Goal: Information Seeking & Learning: Learn about a topic

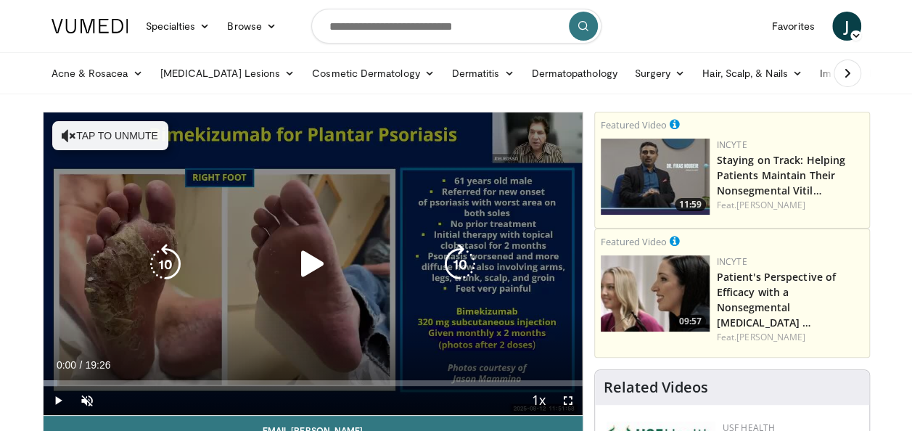
click at [52, 404] on span "Video Player" at bounding box center [58, 400] width 29 height 29
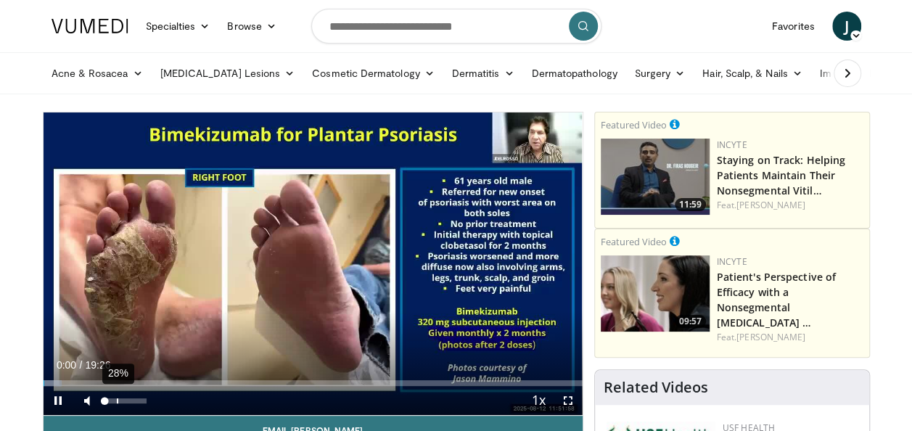
click at [116, 401] on div "28%" at bounding box center [125, 400] width 41 height 5
click at [138, 402] on div "79%" at bounding box center [125, 400] width 41 height 5
click at [144, 401] on div "89%" at bounding box center [125, 400] width 41 height 5
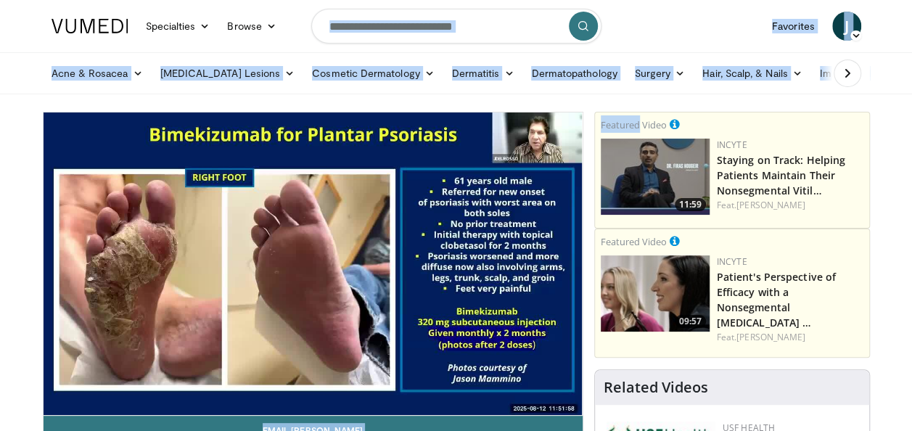
drag, startPoint x: 627, startPoint y: 54, endPoint x: 313, endPoint y: -41, distance: 328.6
click at [313, 0] on html "Specialties Adult & Family Medicine Allergy, Asthma, Immunology Anesthesiology …" at bounding box center [456, 215] width 912 height 431
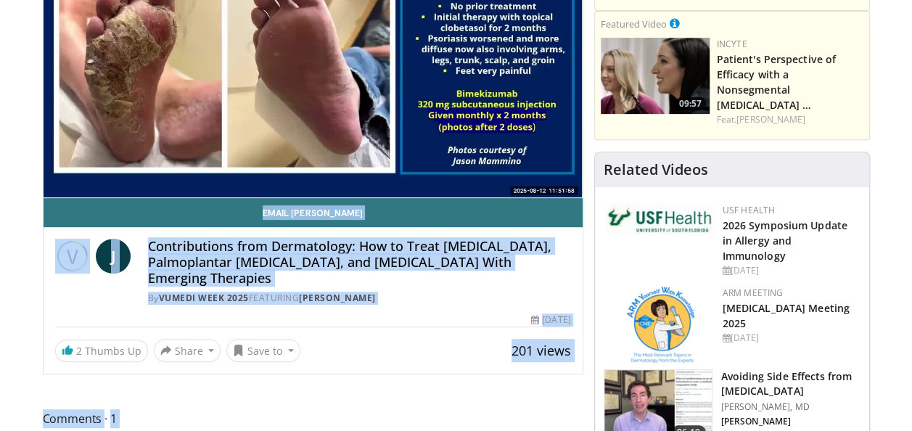
scroll to position [145, 0]
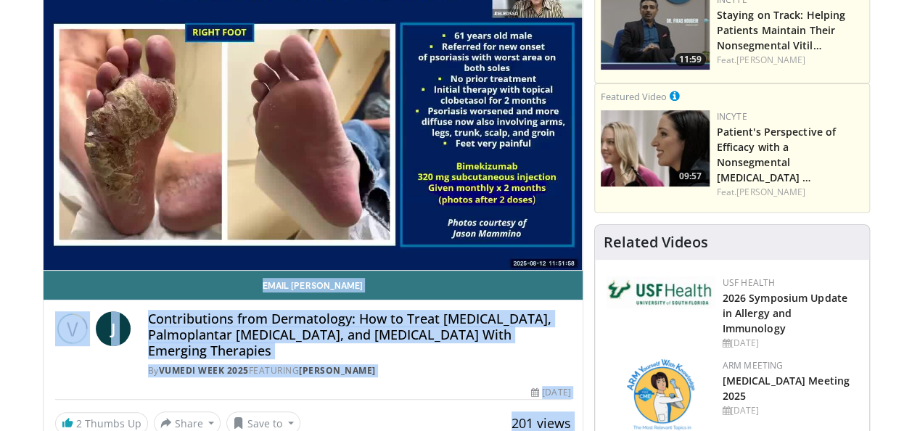
click at [106, 377] on div "J Contributions from Dermatology: How to Treat Acne Vulgaris, Palmoplantar Psor…" at bounding box center [313, 340] width 539 height 81
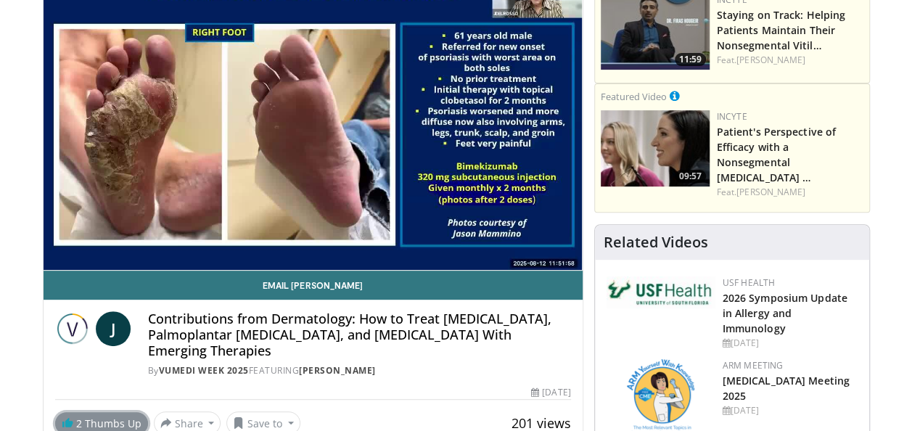
click at [113, 420] on link "2 Thumbs Up" at bounding box center [101, 423] width 93 height 23
click at [113, 420] on link "1 Thumbs Up" at bounding box center [101, 423] width 93 height 23
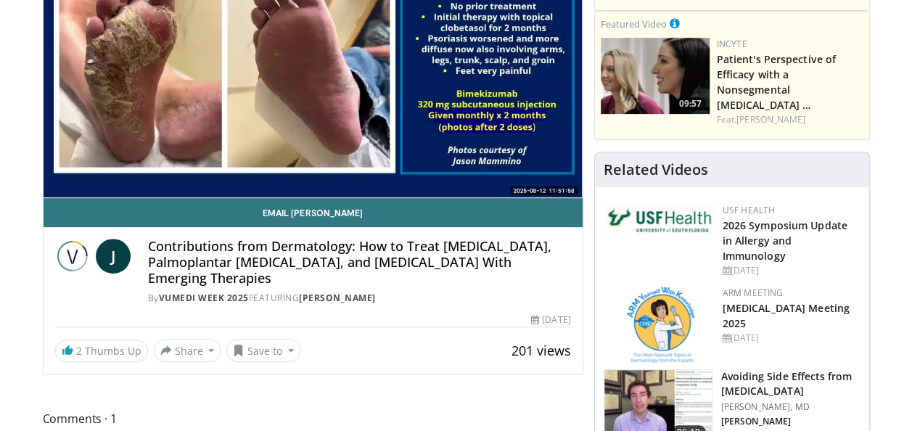
scroll to position [436, 0]
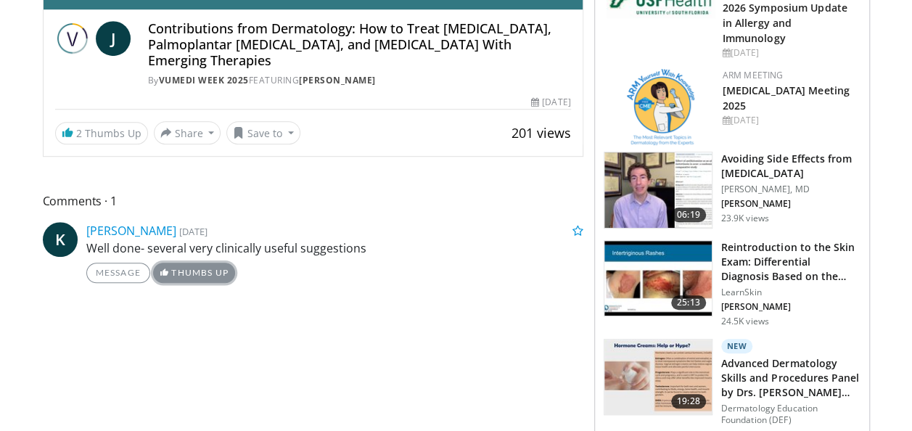
click at [197, 274] on link "Thumbs Up" at bounding box center [194, 273] width 82 height 20
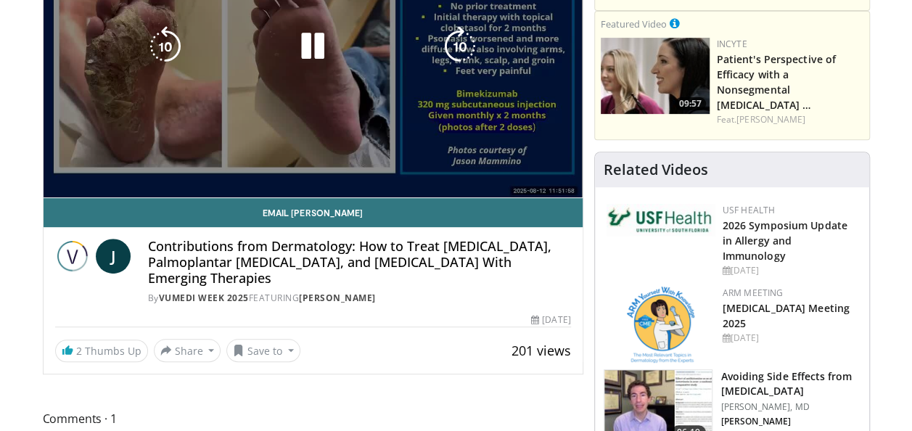
scroll to position [0, 0]
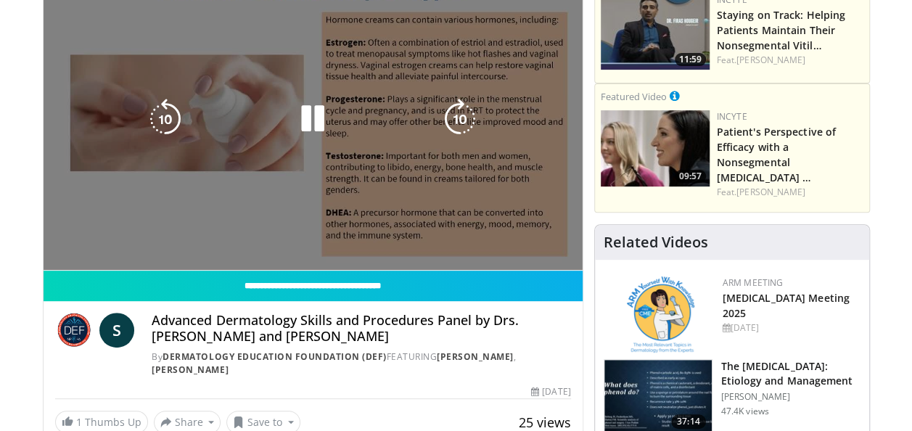
scroll to position [73, 0]
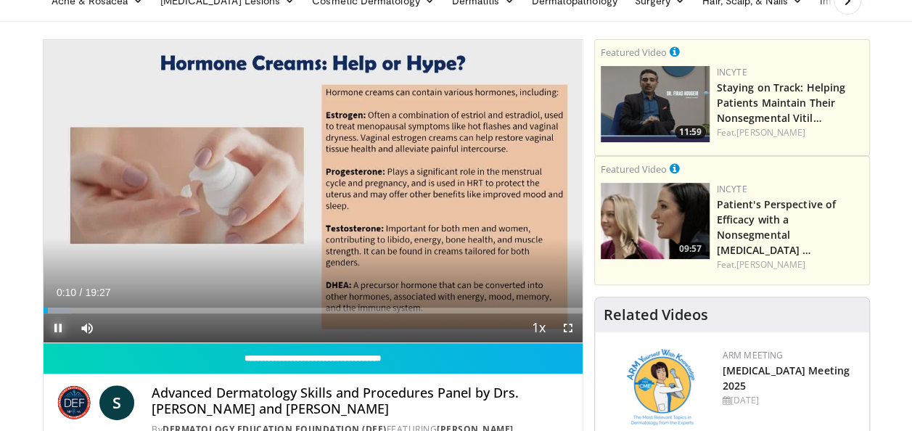
click at [61, 328] on span "Video Player" at bounding box center [58, 328] width 29 height 29
click at [58, 333] on span "Video Player" at bounding box center [58, 328] width 29 height 29
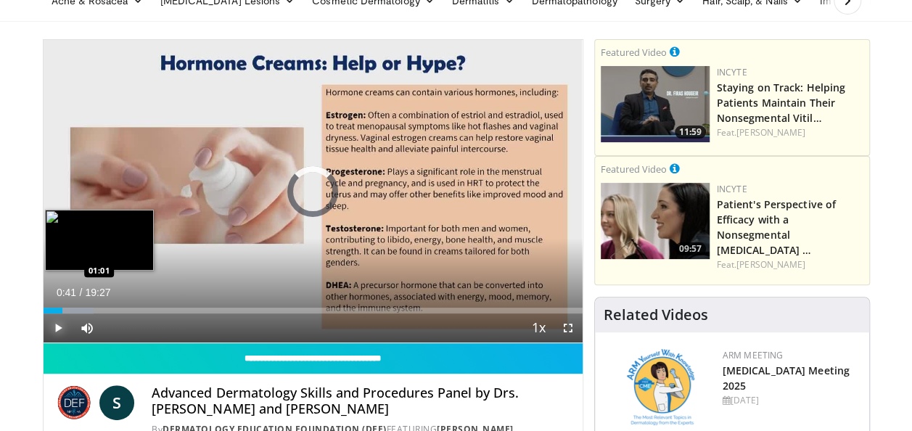
click at [71, 309] on div "Loaded : 9.41% 00:41 01:01" at bounding box center [313, 311] width 539 height 6
click at [87, 308] on div "Loaded : 11.12% 01:05 01:35" at bounding box center [313, 311] width 539 height 6
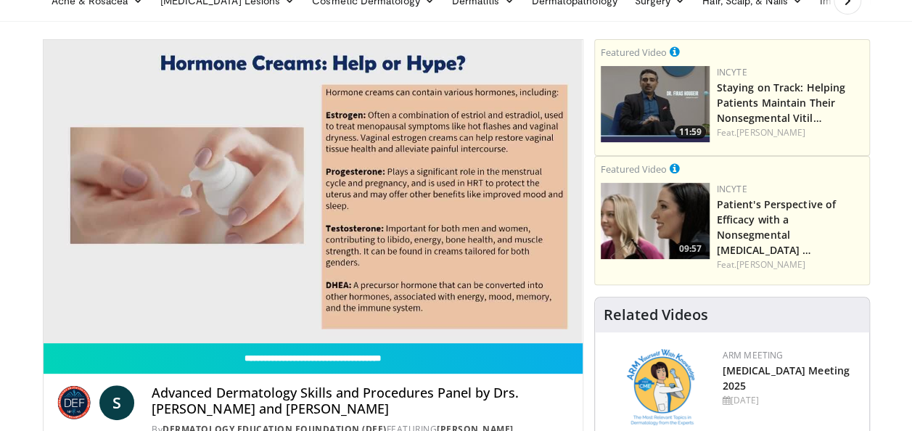
click at [102, 306] on video-js "**********" at bounding box center [313, 191] width 539 height 303
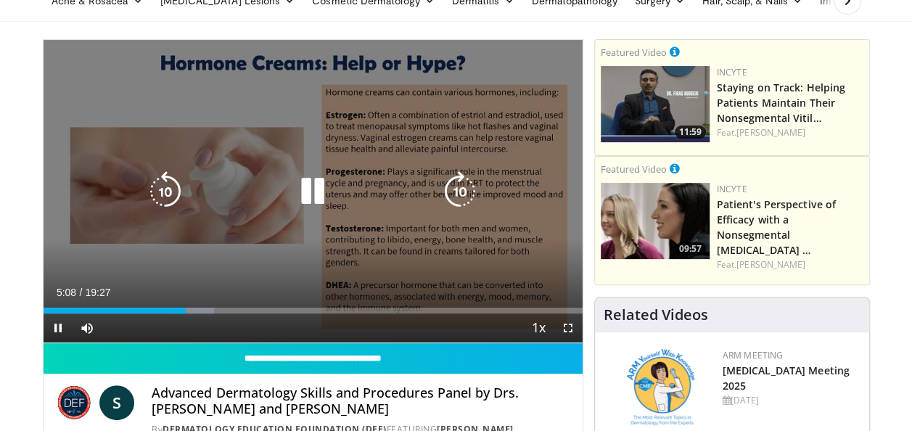
click at [460, 271] on div "10 seconds Tap to unmute" at bounding box center [313, 191] width 539 height 303
click at [456, 271] on div "10 seconds Tap to unmute" at bounding box center [313, 191] width 539 height 303
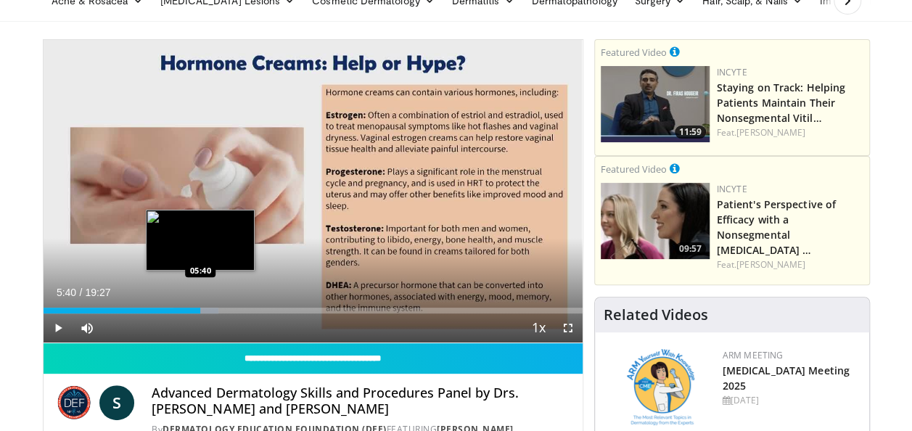
click at [200, 312] on div "Loaded : 32.49% 05:40 05:40" at bounding box center [313, 311] width 539 height 6
click at [196, 311] on div "05:42" at bounding box center [123, 311] width 158 height 6
click at [197, 312] on div "Loaded : 35.06% 05:32 05:32" at bounding box center [313, 311] width 539 height 6
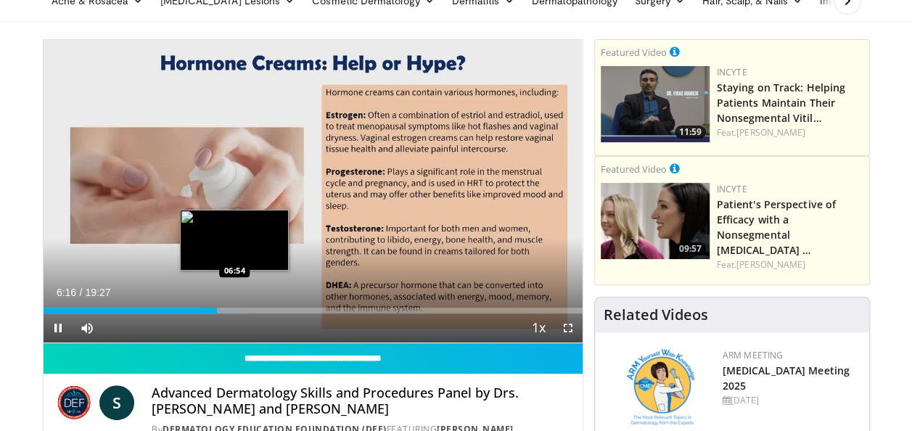
click at [234, 308] on div "Progress Bar" at bounding box center [223, 311] width 45 height 6
click at [234, 308] on div "Loaded : 39.34% 06:55 06:57" at bounding box center [313, 311] width 539 height 6
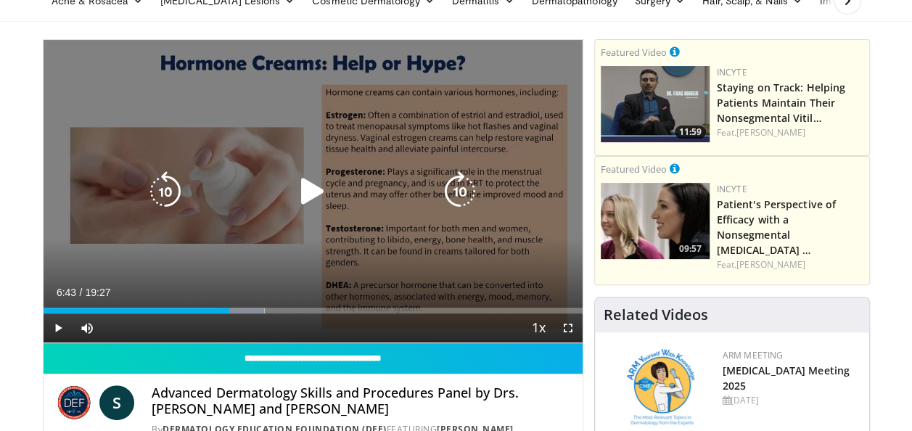
click at [229, 308] on div "Loaded : 41.05% 06:55 06:44" at bounding box center [313, 311] width 539 height 6
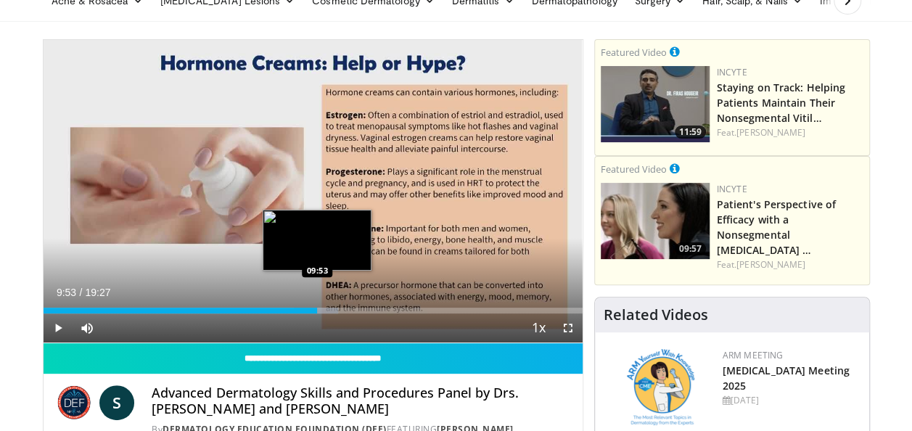
click at [317, 304] on div "Loaded : 54.73% 09:53 09:53" at bounding box center [313, 307] width 539 height 14
click at [331, 311] on div "Progress Bar" at bounding box center [326, 311] width 44 height 6
click at [329, 309] on div "Loaded : 59.00% 10:27 10:18" at bounding box center [313, 311] width 539 height 6
click at [324, 308] on div "Loaded : 59.00% 10:19 10:08" at bounding box center [313, 311] width 539 height 6
click at [330, 312] on div "Loaded : 59.00% 10:21 10:21" at bounding box center [313, 311] width 539 height 6
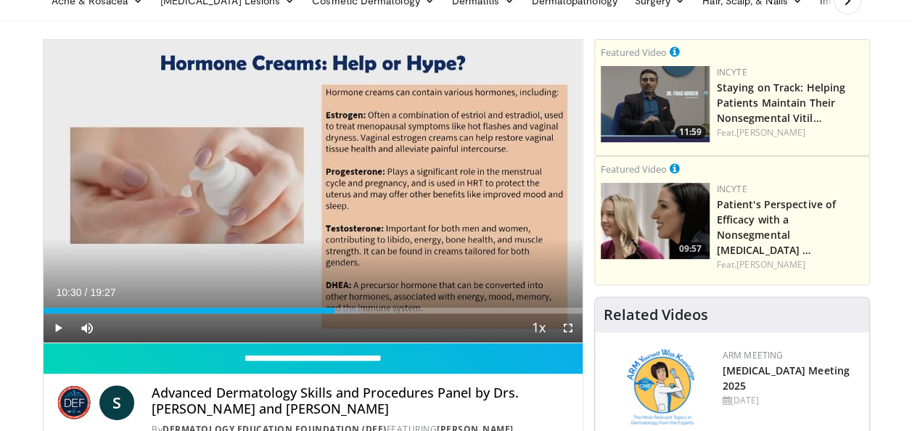
click at [334, 312] on div "Progress Bar" at bounding box center [334, 311] width 1 height 6
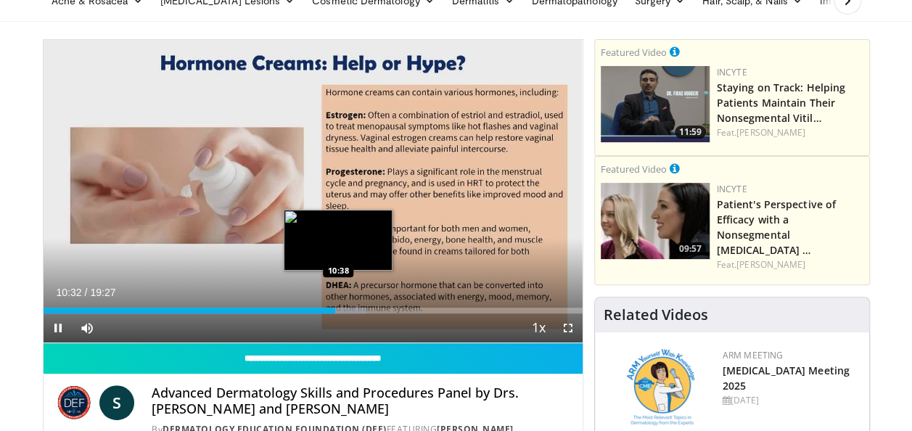
click at [338, 312] on div "Progress Bar" at bounding box center [344, 311] width 44 height 6
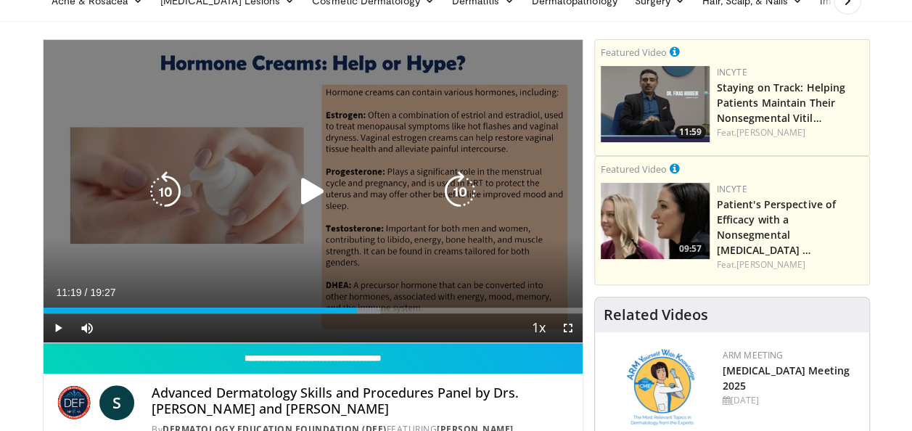
click at [357, 311] on div "Progress Bar" at bounding box center [359, 311] width 42 height 6
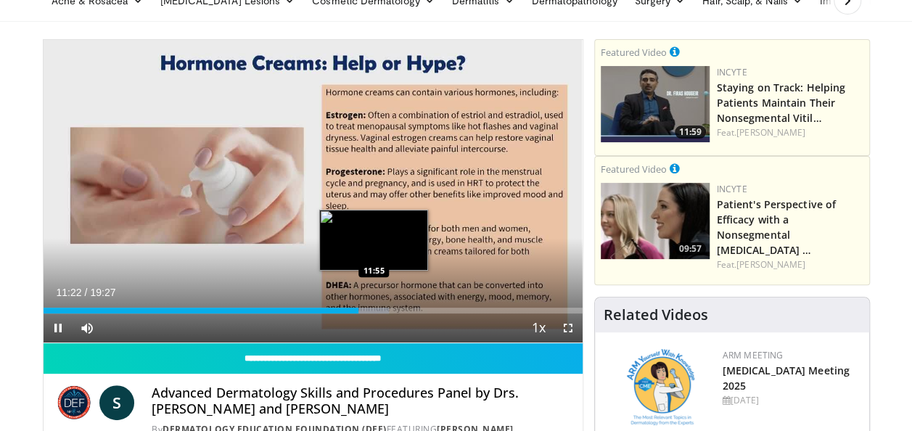
click at [373, 308] on div "Progress Bar" at bounding box center [367, 311] width 44 height 6
click at [385, 311] on div "Loaded : 66.70% 11:55 12:17" at bounding box center [313, 311] width 539 height 6
click at [379, 308] on div "12:08" at bounding box center [212, 311] width 336 height 6
click at [373, 308] on div "12:09" at bounding box center [212, 311] width 337 height 6
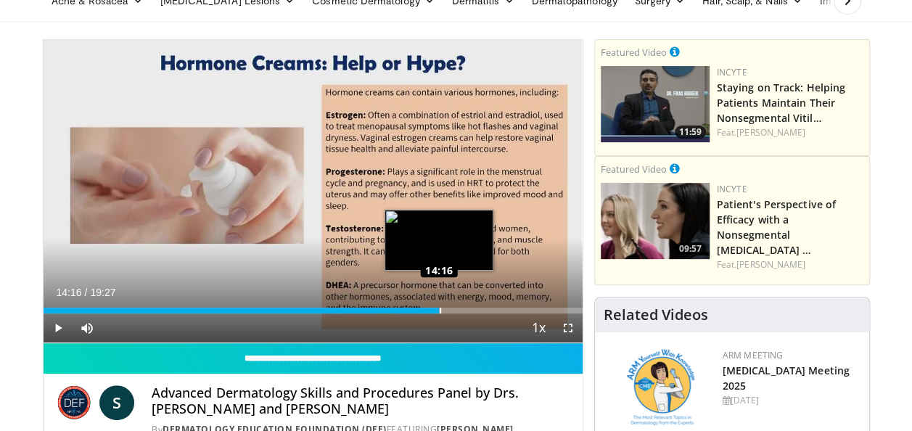
click at [438, 306] on div "Loaded : 73.54% 14:16 14:16" at bounding box center [313, 307] width 539 height 14
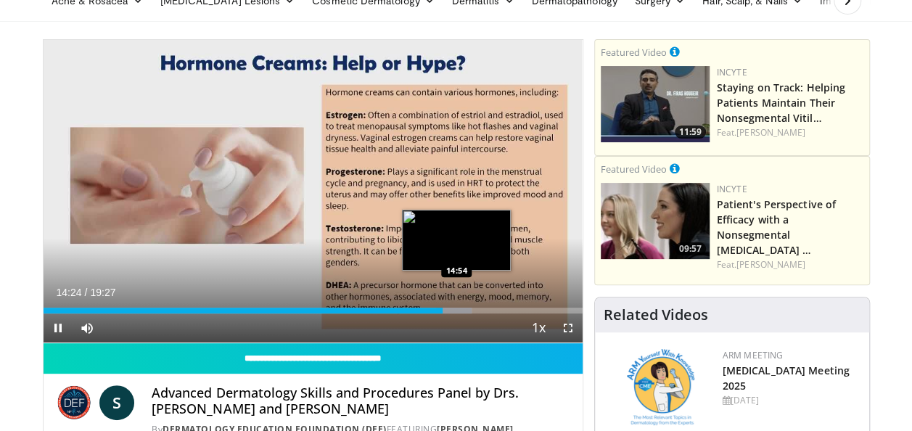
click at [457, 303] on div "Loaded : 79.53% 14:24 14:54" at bounding box center [313, 307] width 539 height 14
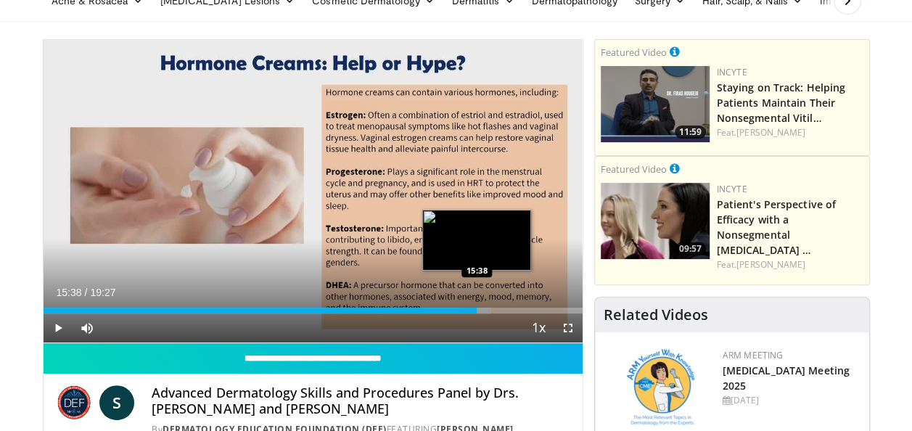
click at [477, 306] on div "Loaded : 82.95% 15:38 15:38" at bounding box center [313, 307] width 539 height 14
click at [489, 308] on div "Progress Bar" at bounding box center [487, 311] width 44 height 6
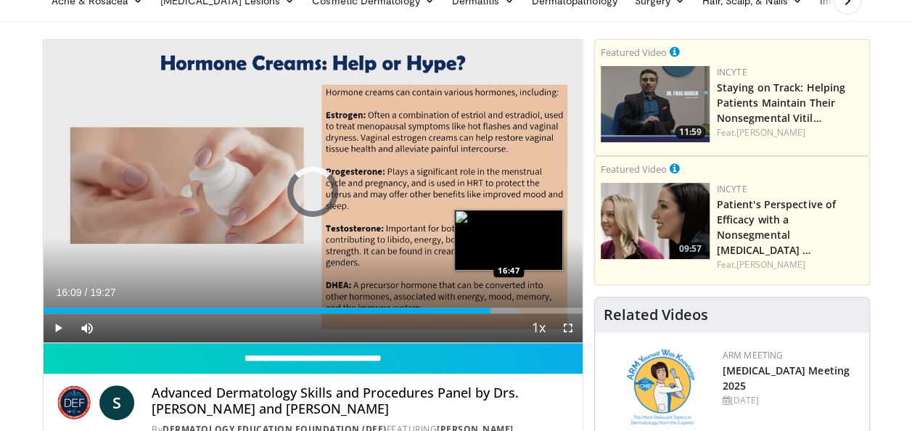
click at [509, 304] on div "Loaded : 88.30% 16:09 16:47" at bounding box center [313, 307] width 539 height 14
click at [518, 308] on div "Loaded : 91.50% 16:48 17:03" at bounding box center [313, 311] width 539 height 6
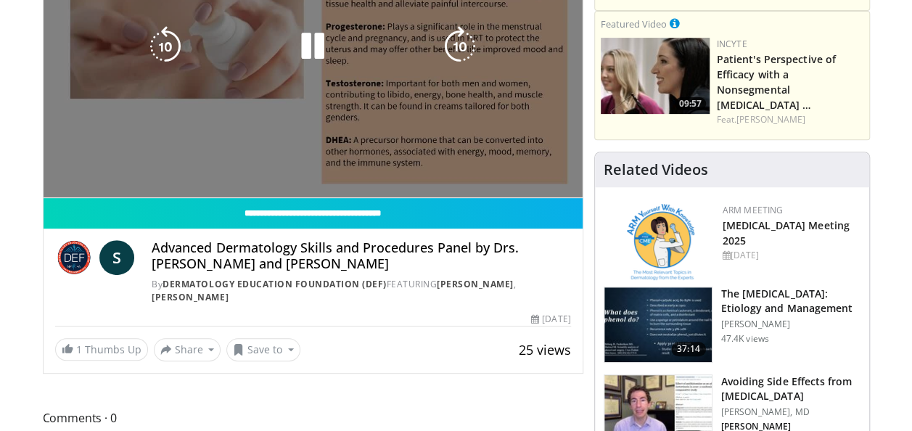
scroll to position [0, 0]
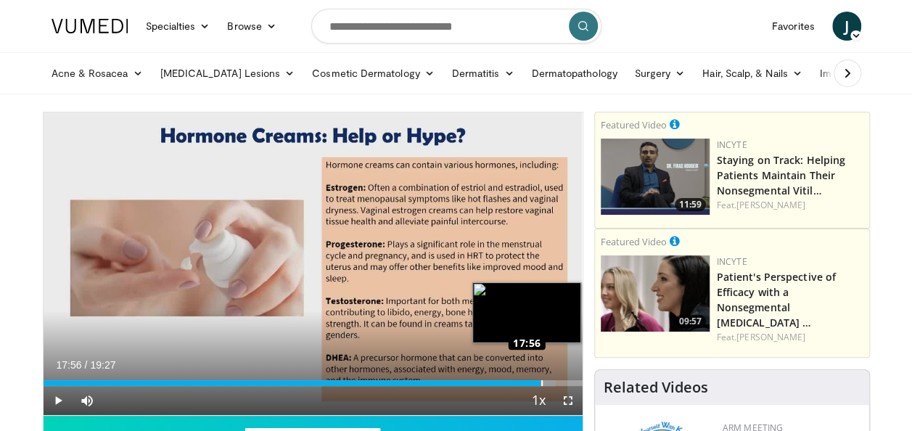
click at [540, 379] on div "Loaded : 94.92% 17:56 17:56" at bounding box center [313, 379] width 539 height 14
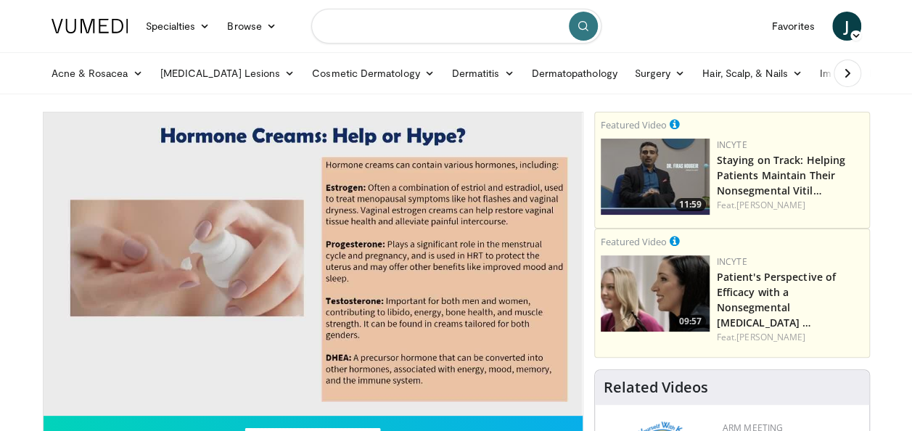
click at [393, 38] on input "Search topics, interventions" at bounding box center [456, 26] width 290 height 35
type input "*********"
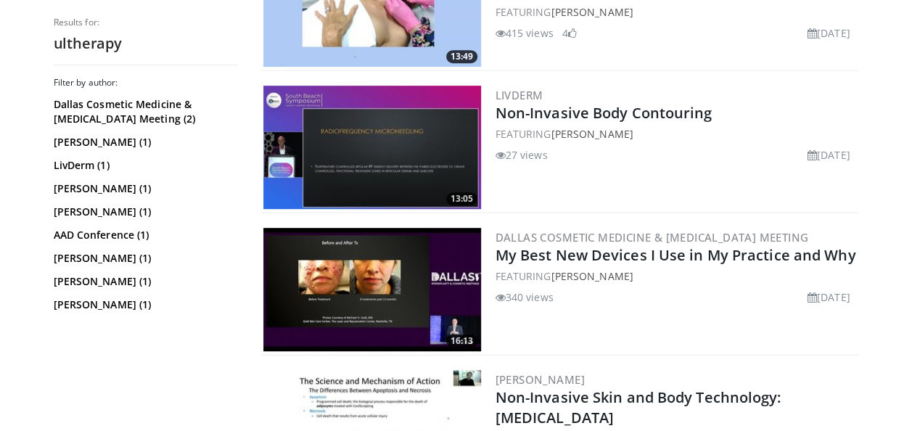
scroll to position [508, 0]
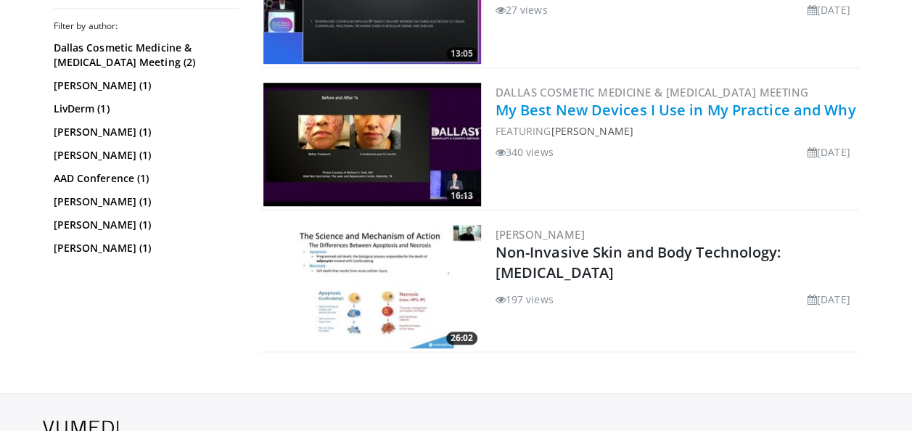
click at [615, 110] on link "My Best New Devices I Use in My Practice and Why" at bounding box center [676, 110] width 361 height 20
click at [610, 109] on link "My Best New Devices I Use in My Practice and Why" at bounding box center [676, 110] width 361 height 20
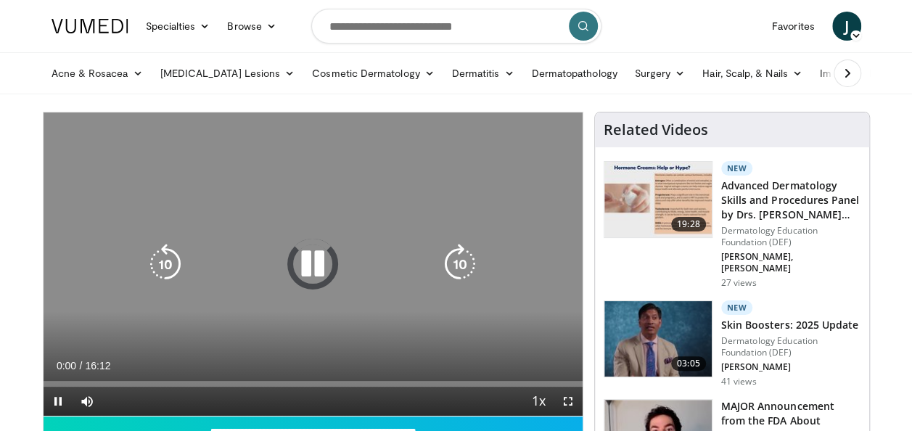
scroll to position [145, 0]
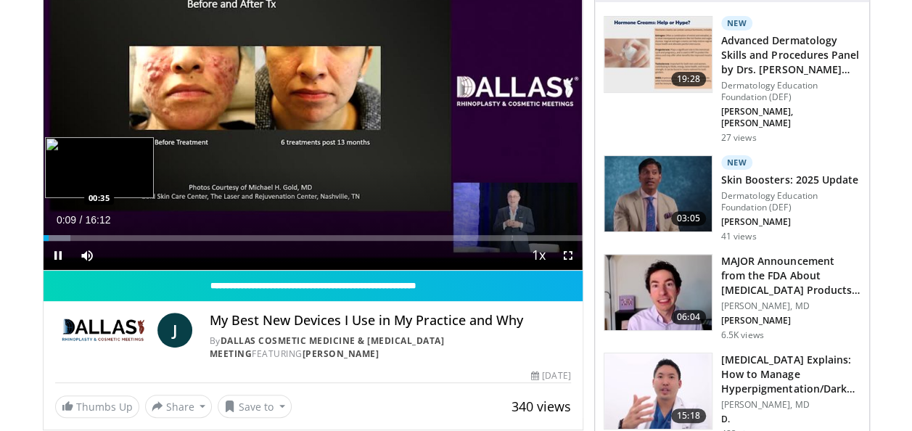
click at [62, 237] on video-js "**********" at bounding box center [313, 118] width 539 height 303
click at [64, 240] on div "Progress Bar" at bounding box center [60, 238] width 33 height 6
click at [57, 237] on div "Loaded : 11.22% 00:24 00:26" at bounding box center [313, 238] width 539 height 6
click at [82, 239] on div "Progress Bar" at bounding box center [77, 238] width 54 height 6
click at [109, 235] on div "Progress Bar" at bounding box center [105, 238] width 54 height 6
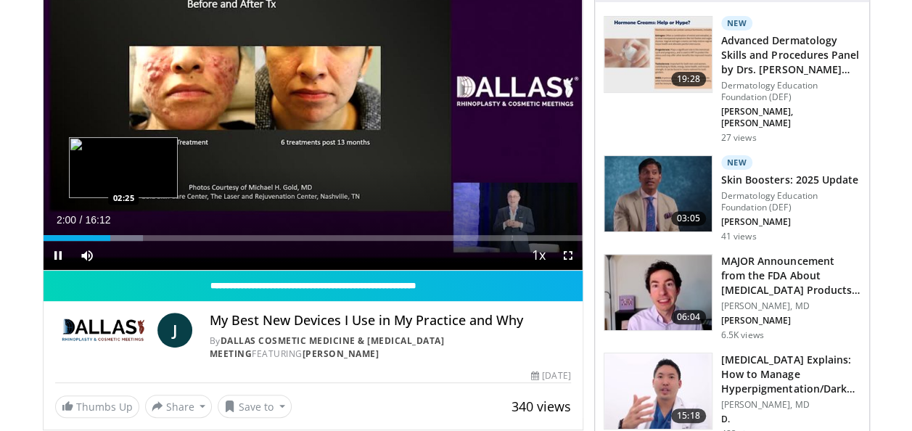
click at [124, 237] on div "Progress Bar" at bounding box center [118, 238] width 50 height 6
click at [128, 233] on div "Loaded : 22.44% 02:31 02:32" at bounding box center [313, 234] width 539 height 14
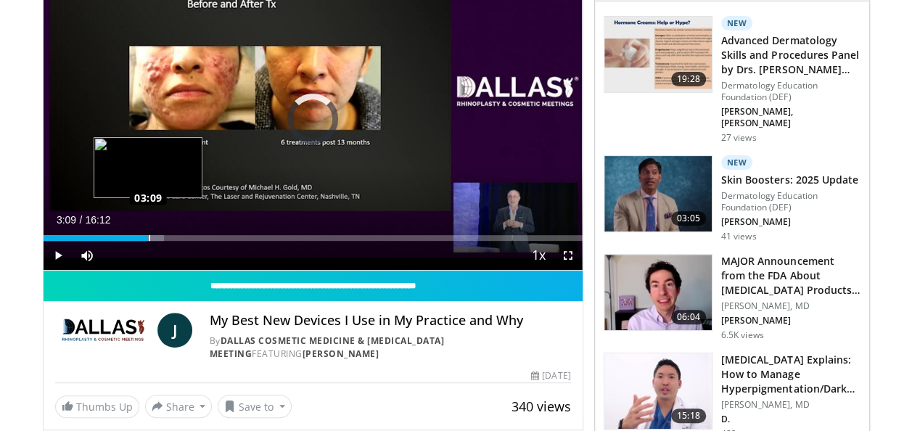
click at [149, 238] on div "Loaded : 22.44% 03:09 03:09" at bounding box center [313, 238] width 539 height 6
click at [163, 235] on div "Loaded : 26.53% 03:15 03:36" at bounding box center [313, 238] width 539 height 6
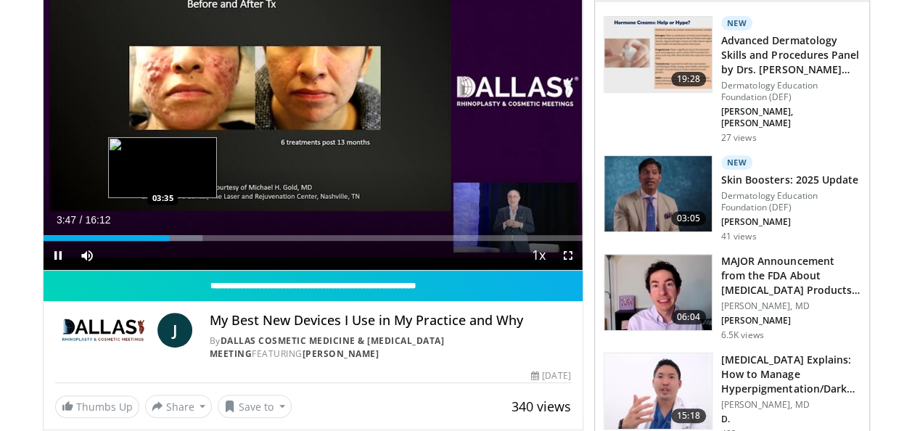
click at [163, 237] on div "Loaded : 29.59% 03:47 03:35" at bounding box center [313, 238] width 539 height 6
click at [156, 238] on video-js "**********" at bounding box center [313, 118] width 539 height 303
click at [155, 237] on div "Loaded : 29.59% 03:21 03:21" at bounding box center [313, 238] width 539 height 6
click at [150, 237] on div "03:22" at bounding box center [100, 238] width 112 height 6
click at [151, 238] on div "03:15" at bounding box center [98, 238] width 109 height 6
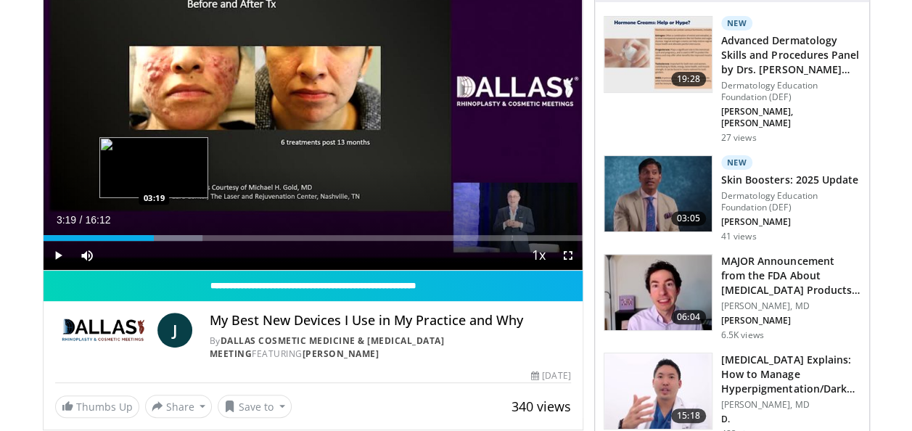
click at [154, 239] on div "Progress Bar" at bounding box center [176, 238] width 53 height 6
click at [181, 237] on div "Progress Bar" at bounding box center [176, 238] width 53 height 6
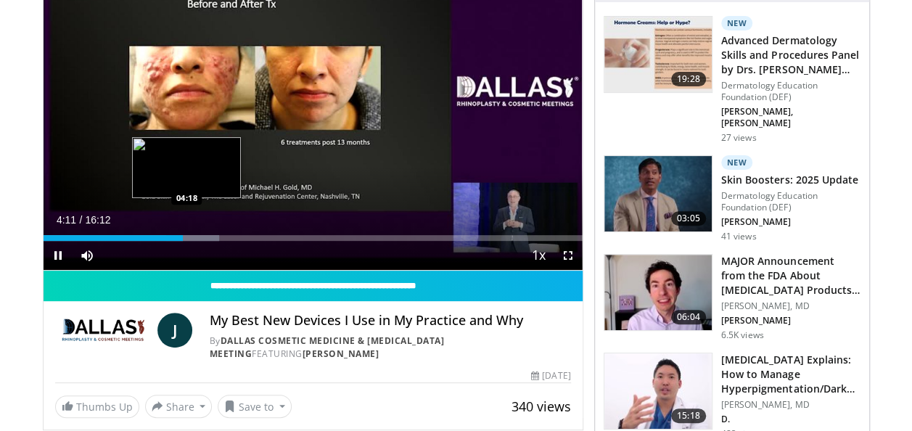
click at [187, 237] on div "Loaded : 32.65% 04:11 04:18" at bounding box center [313, 238] width 539 height 6
click at [193, 240] on div "Progress Bar" at bounding box center [198, 238] width 53 height 6
drag, startPoint x: 203, startPoint y: 234, endPoint x: 216, endPoint y: 236, distance: 14.0
click at [208, 234] on div "Loaded : 35.01% 04:40 04:47" at bounding box center [313, 234] width 539 height 14
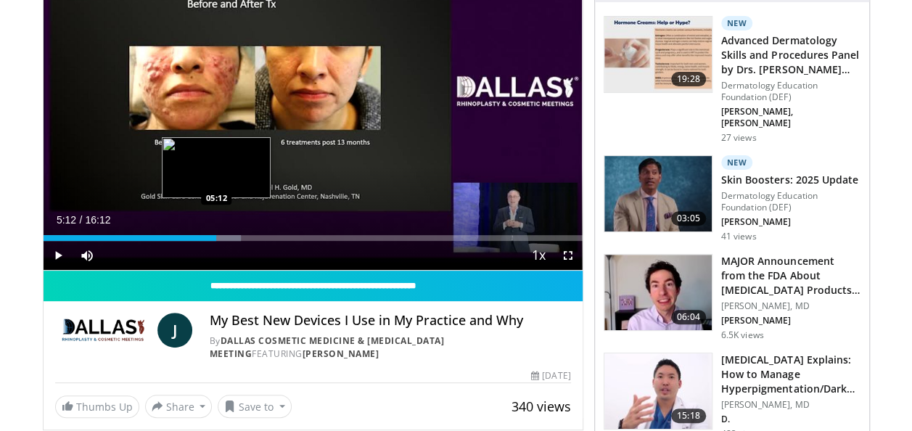
click at [216, 236] on div "Progress Bar" at bounding box center [220, 238] width 41 height 6
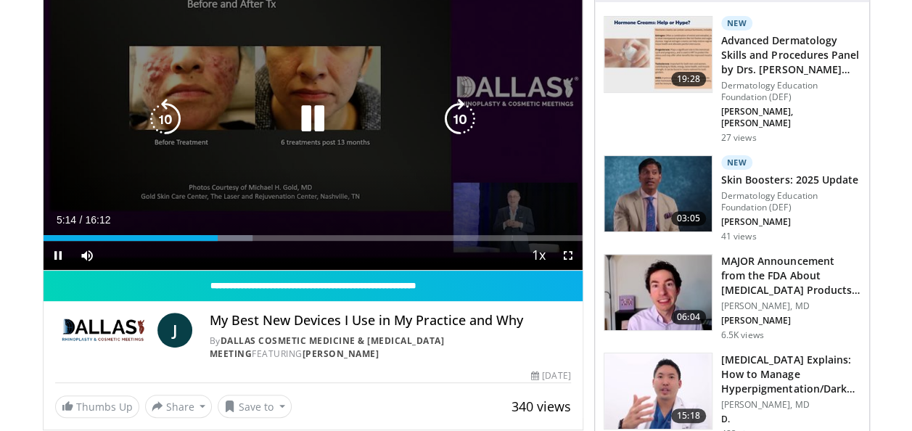
click at [231, 237] on video-js "**********" at bounding box center [313, 118] width 539 height 303
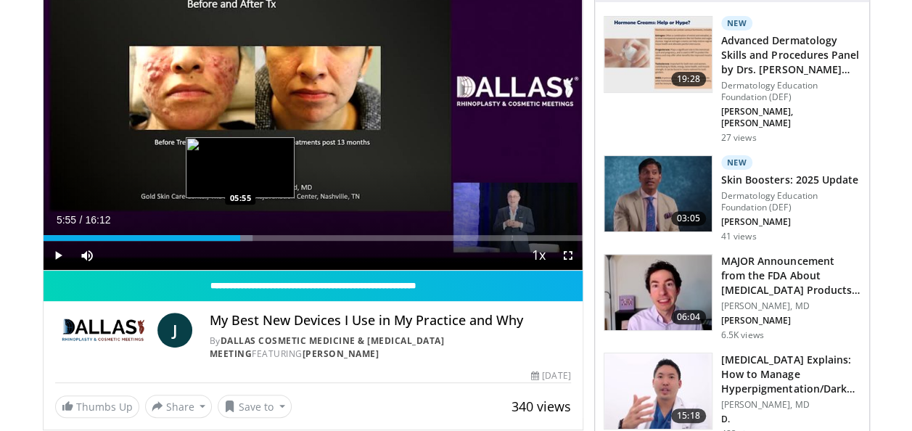
click at [240, 236] on div "Progress Bar" at bounding box center [227, 238] width 52 height 6
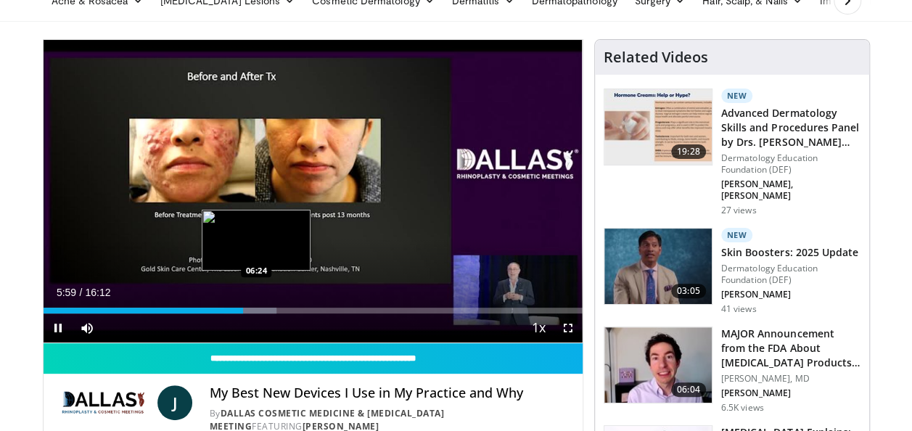
click at [258, 309] on div "Progress Bar" at bounding box center [250, 311] width 52 height 6
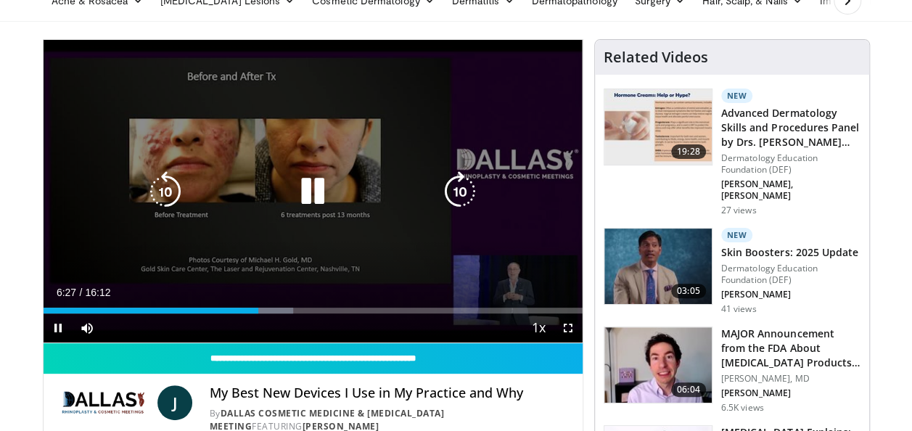
click at [274, 306] on div "Loaded : 46.34% 06:27 06:55" at bounding box center [313, 307] width 539 height 14
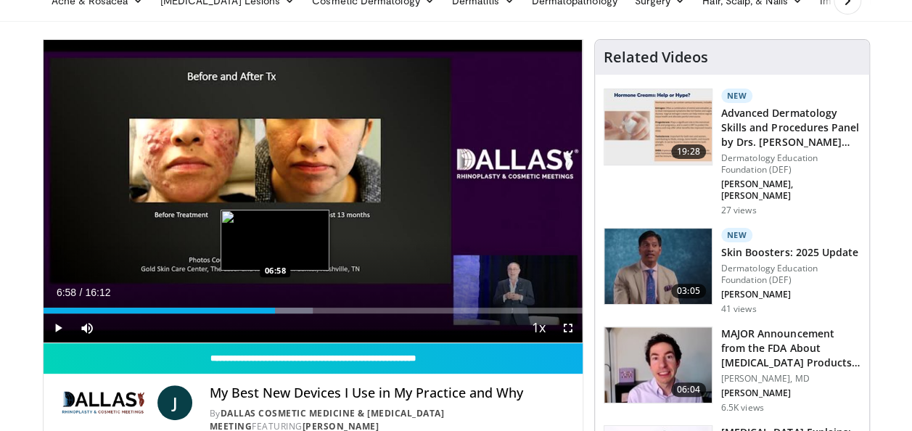
click at [274, 312] on div "06:58" at bounding box center [160, 311] width 232 height 6
click at [269, 311] on div "Loaded : 50.00% 06:58 06:50" at bounding box center [313, 311] width 539 height 6
click at [267, 309] on div "Progress Bar" at bounding box center [267, 311] width 1 height 6
click at [263, 308] on div "Loaded : 50.00% 06:35 06:37" at bounding box center [313, 311] width 539 height 6
click at [287, 308] on div "Progress Bar" at bounding box center [287, 311] width 52 height 6
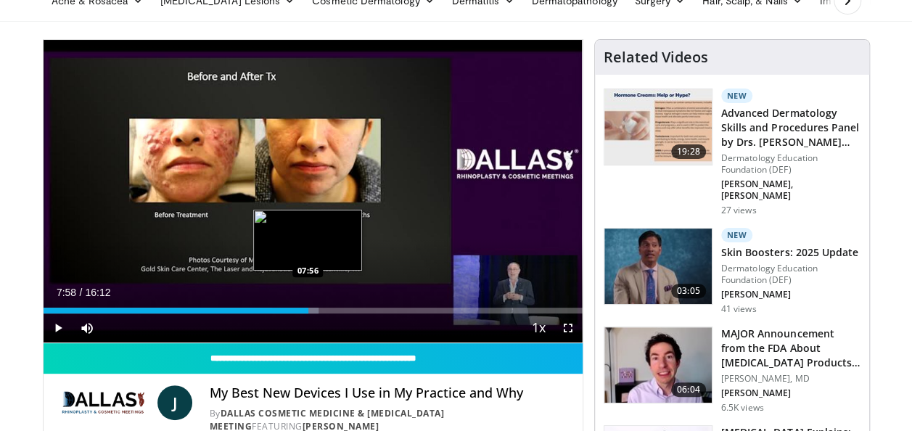
click at [308, 309] on div "Loaded : 51.02% 07:58 07:56" at bounding box center [313, 311] width 539 height 6
click at [319, 310] on div "Loaded : 55.61% 08:00 08:15" at bounding box center [313, 311] width 539 height 6
click at [333, 310] on div "Loaded : 57.14% 08:41 08:41" at bounding box center [313, 311] width 539 height 6
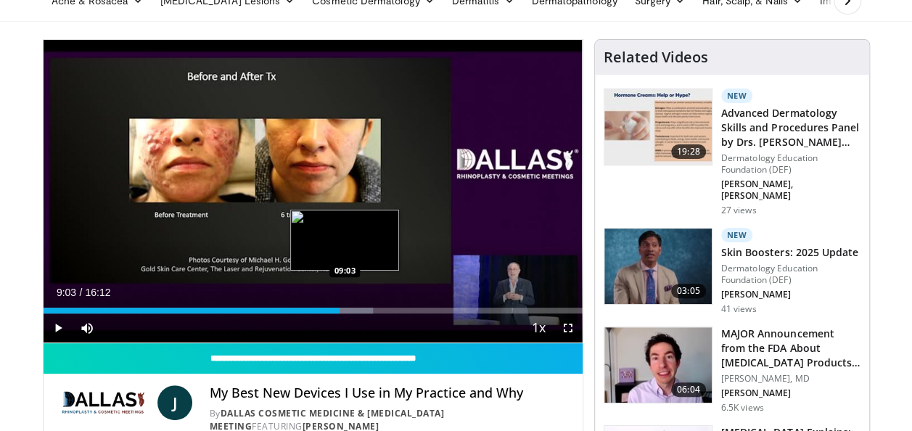
click at [345, 311] on div "Progress Bar" at bounding box center [348, 311] width 52 height 6
click at [358, 311] on div "Loaded : 61.22% 09:04 09:25" at bounding box center [313, 311] width 539 height 6
click at [367, 310] on div "Loaded : 65.31% 09:35 09:44" at bounding box center [313, 311] width 539 height 6
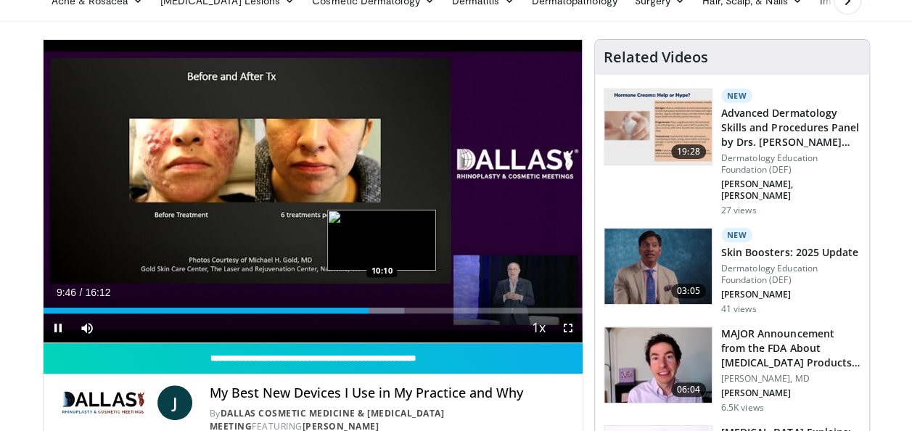
click at [383, 312] on div "Loaded : 66.93% 09:46 10:10" at bounding box center [313, 311] width 539 height 6
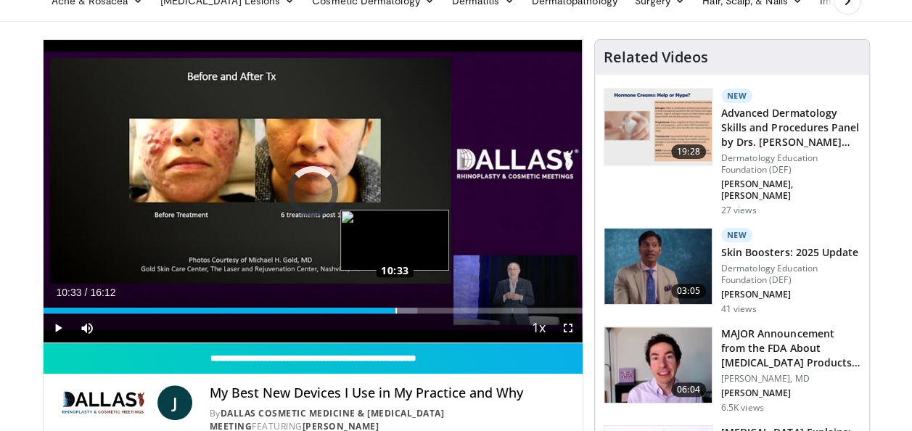
click at [395, 313] on div "Loaded : 69.39% 10:33 10:33" at bounding box center [313, 311] width 539 height 6
click at [405, 311] on div "Progress Bar" at bounding box center [405, 311] width 1 height 6
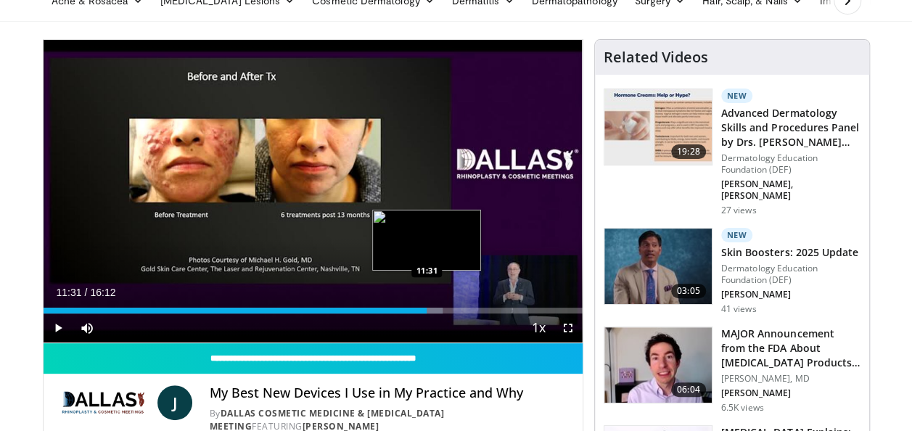
click at [427, 311] on div "Progress Bar" at bounding box center [416, 311] width 53 height 6
click at [434, 313] on div "Loaded : 76.53% 11:45 11:45" at bounding box center [313, 311] width 539 height 6
click at [434, 313] on div "11:45" at bounding box center [239, 311] width 391 height 6
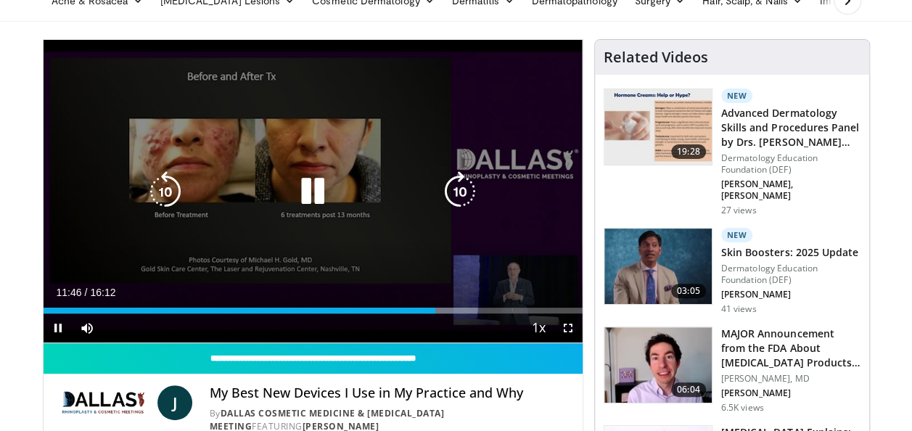
click at [426, 310] on video-js "**********" at bounding box center [313, 191] width 539 height 303
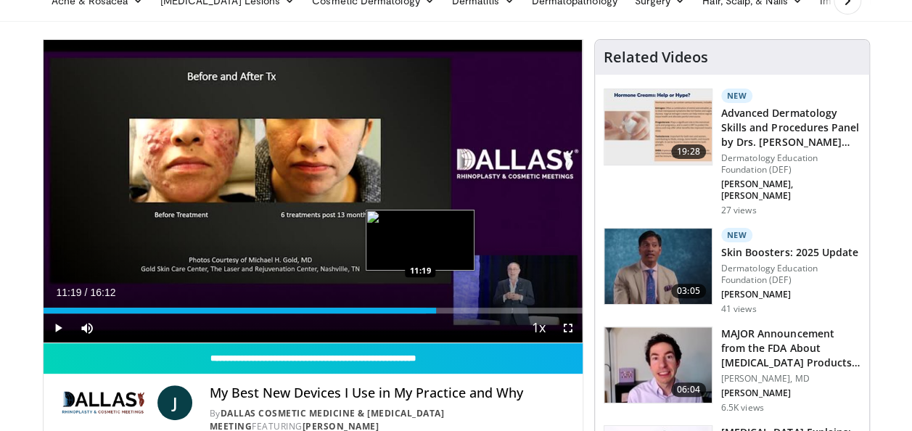
click at [420, 308] on div "Loaded : 71.05% 11:19 11:19" at bounding box center [313, 311] width 539 height 6
click at [415, 311] on div "Loaded : 77.23% 11:25 11:10" at bounding box center [313, 311] width 539 height 6
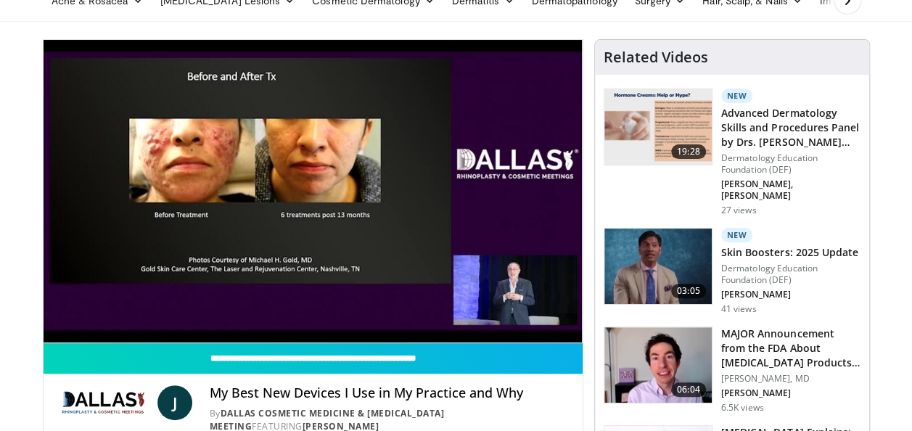
click at [663, 250] on img at bounding box center [658, 266] width 107 height 75
click at [664, 250] on img at bounding box center [658, 266] width 107 height 75
click at [786, 245] on h3 "Skin Boosters: 2025 Update" at bounding box center [790, 252] width 139 height 15
click at [643, 261] on img at bounding box center [658, 266] width 107 height 75
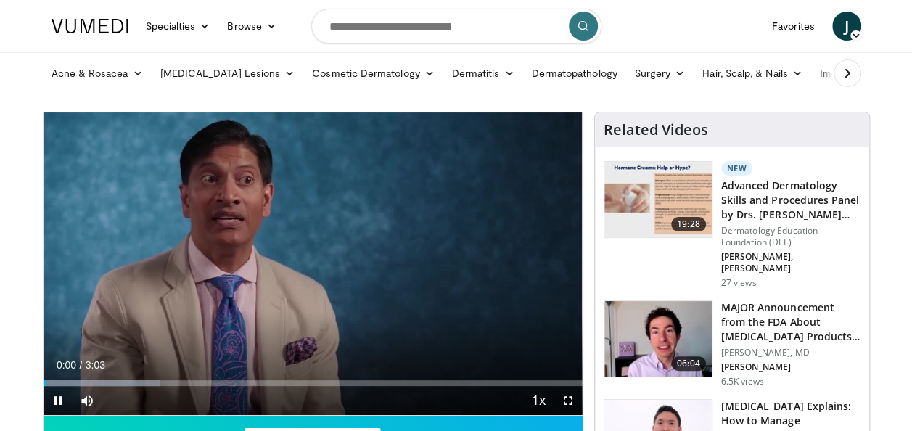
scroll to position [73, 0]
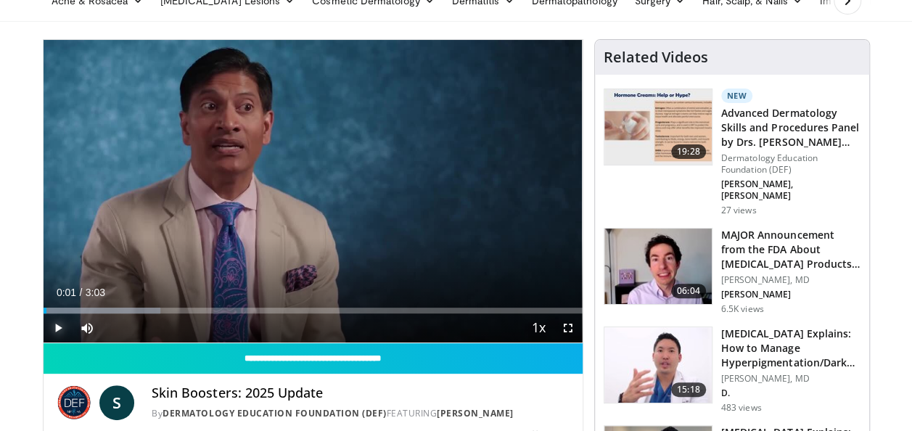
click at [61, 324] on span "Video Player" at bounding box center [58, 328] width 29 height 29
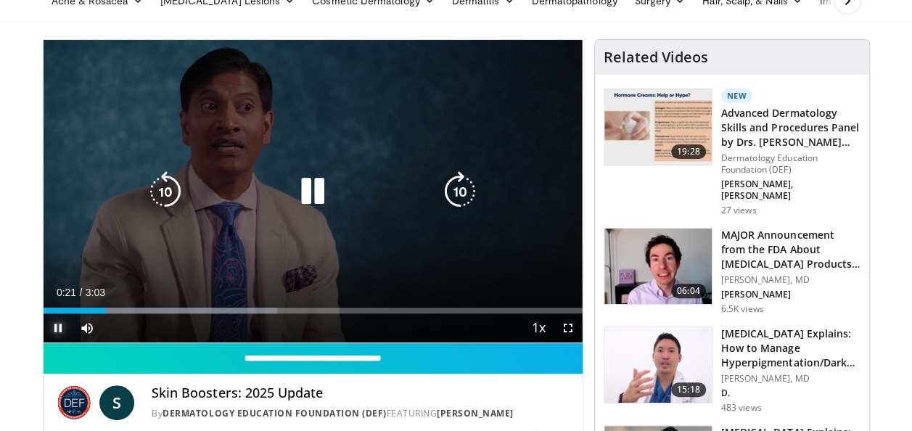
click at [102, 309] on div "Loaded : 43.39% 0:21 0:20" at bounding box center [313, 311] width 539 height 6
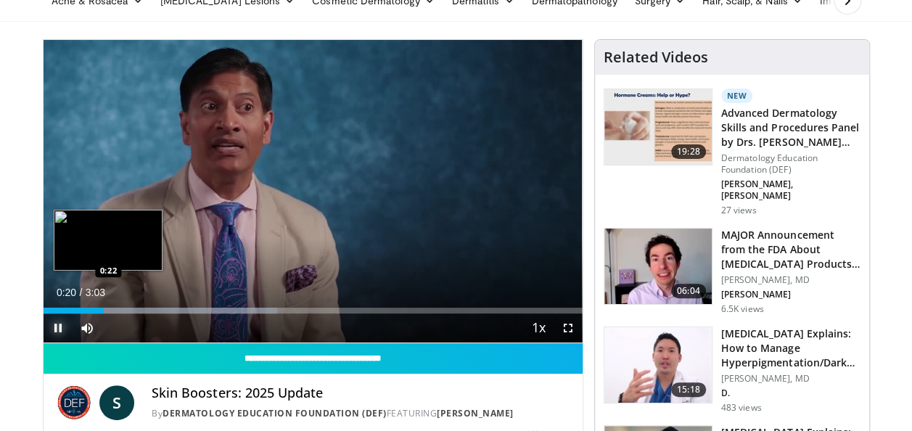
click at [109, 309] on div "Loaded : 43.39% 0:20 0:22" at bounding box center [313, 311] width 539 height 6
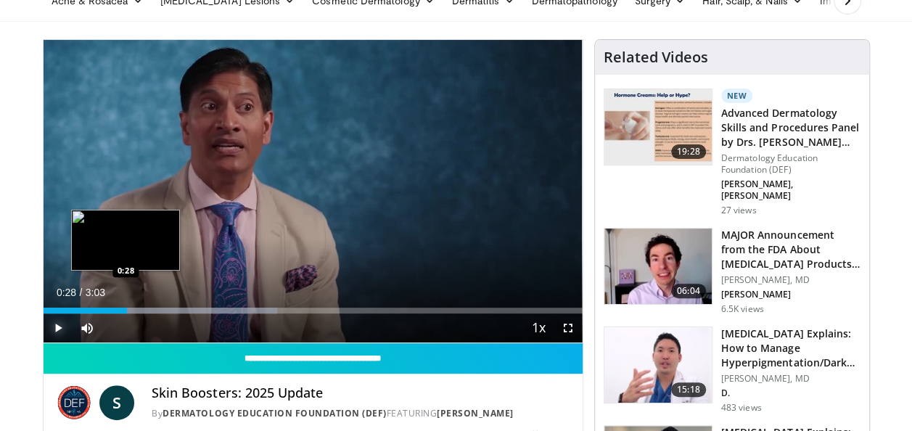
click at [126, 308] on div "Progress Bar" at bounding box center [126, 311] width 1 height 6
click at [139, 308] on div "Progress Bar" at bounding box center [175, 311] width 263 height 6
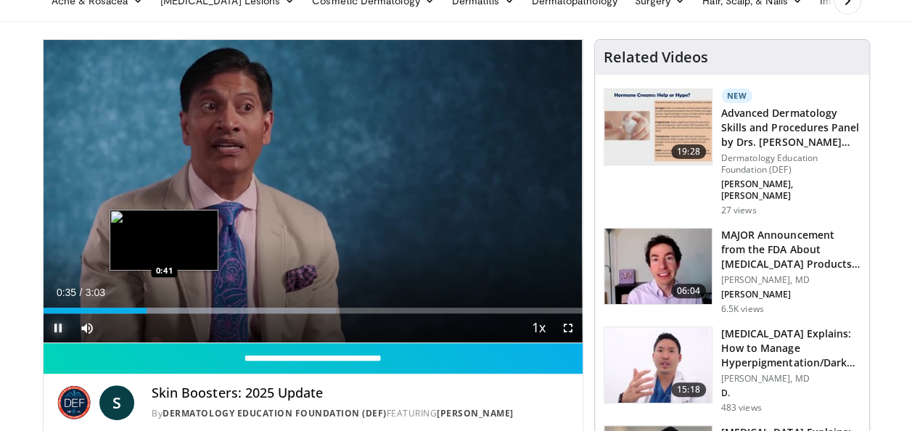
click at [164, 308] on div "Progress Bar" at bounding box center [195, 311] width 281 height 6
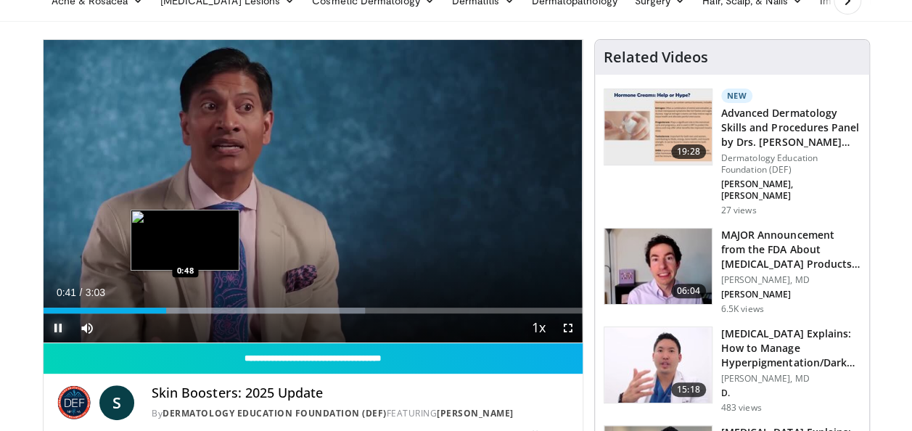
click at [187, 306] on div "Loaded : 59.68% 0:41 0:48" at bounding box center [313, 307] width 539 height 14
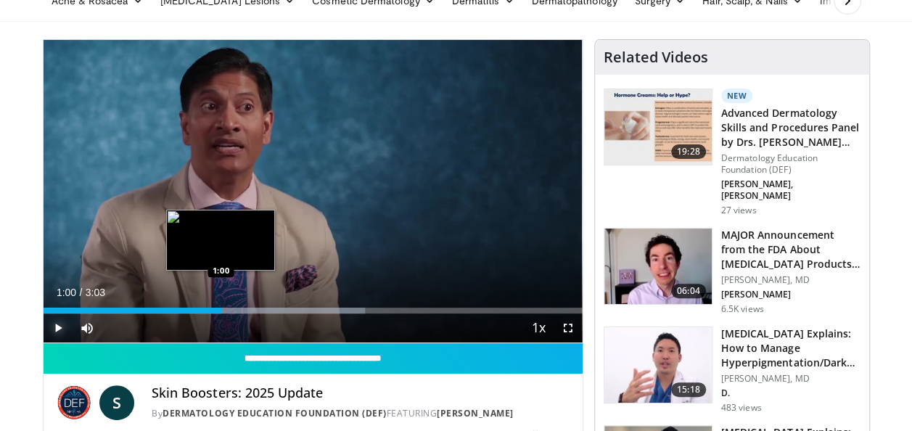
click at [221, 303] on div "Loaded : 59.68% 1:00 1:00" at bounding box center [313, 307] width 539 height 14
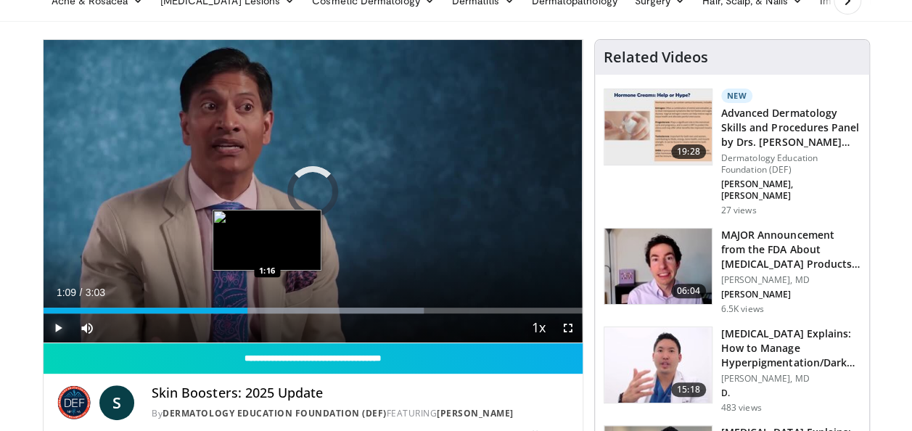
click at [266, 310] on div "Progress Bar" at bounding box center [280, 311] width 287 height 6
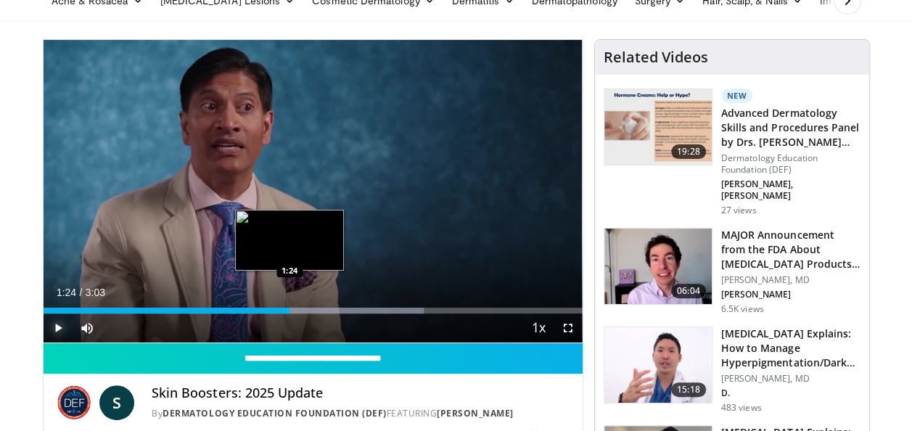
click at [290, 305] on div "Loaded : 70.54% 1:24 1:24" at bounding box center [313, 307] width 539 height 14
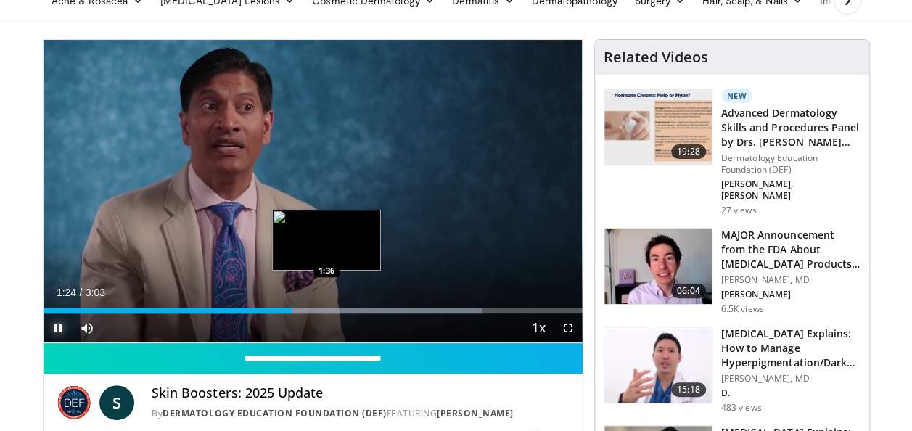
click at [327, 306] on div "Loaded : 81.40% 1:24 1:36" at bounding box center [313, 307] width 539 height 14
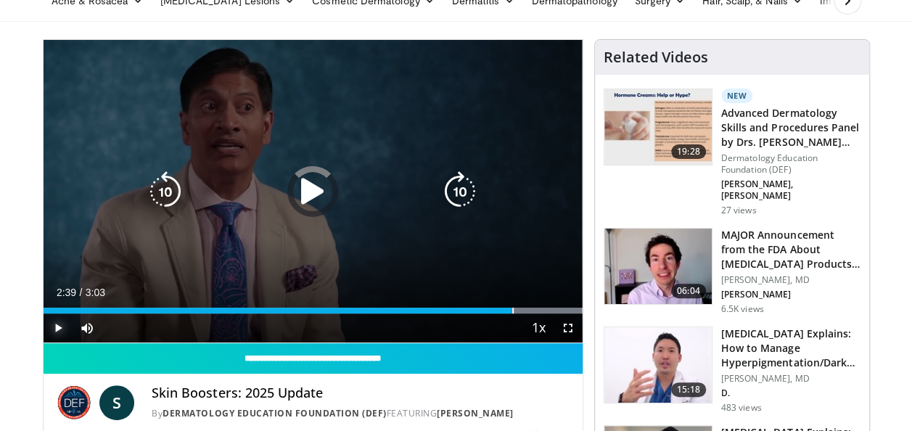
click at [512, 306] on div "Loaded : 100.00% 2:39 2:39" at bounding box center [313, 307] width 539 height 14
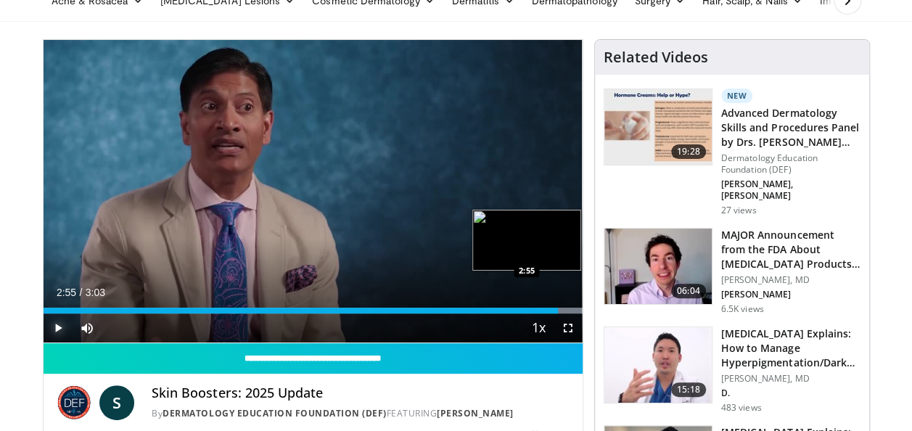
click at [557, 306] on div "Loaded : 100.00% 2:55 2:55" at bounding box center [313, 307] width 539 height 14
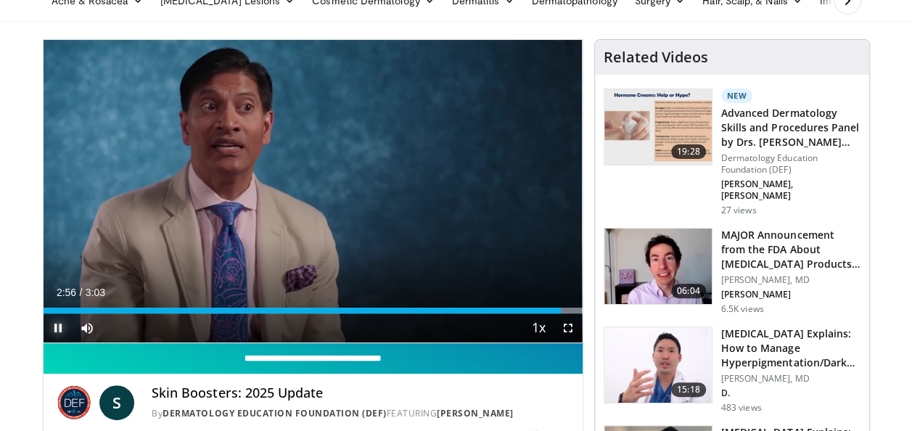
scroll to position [145, 0]
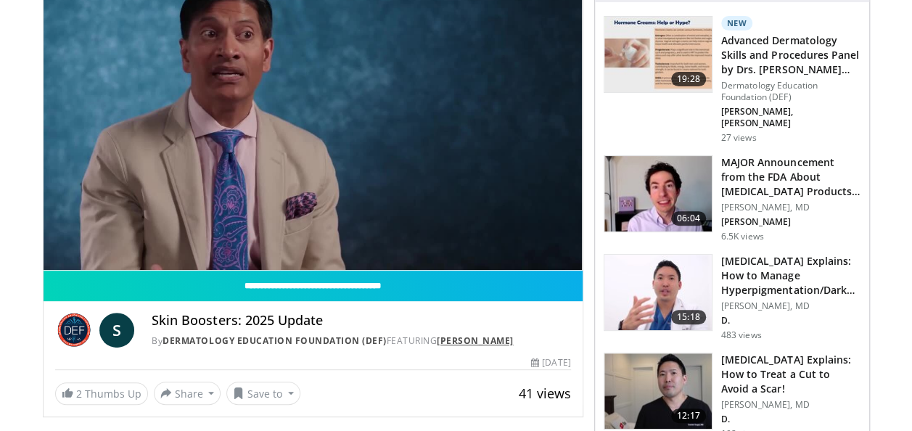
click at [488, 341] on link "[PERSON_NAME]" at bounding box center [475, 341] width 77 height 12
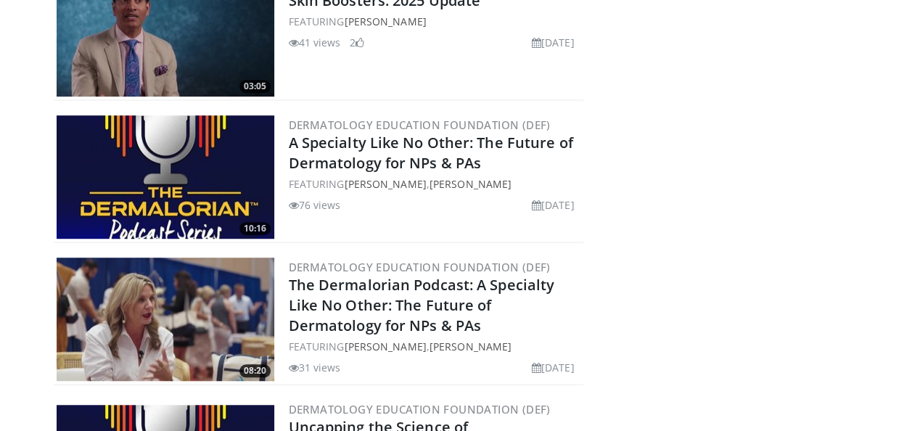
scroll to position [508, 0]
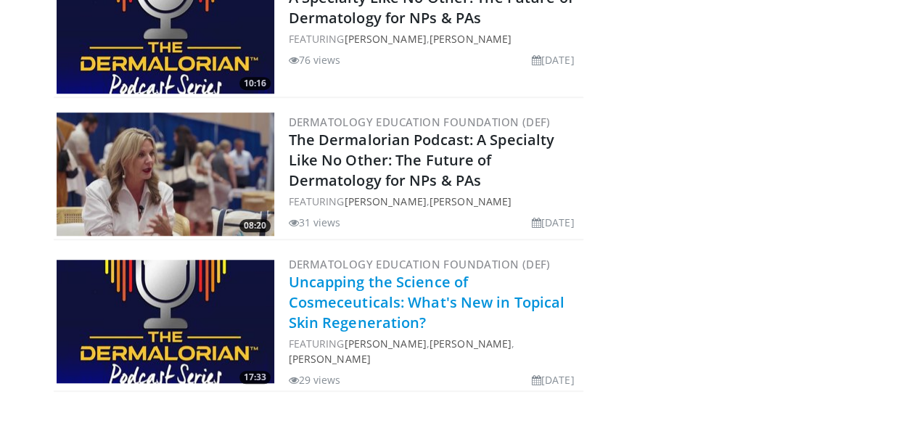
click at [341, 304] on link "Uncapping the Science of Cosmeceuticals: What's New in Topical Skin Regeneratio…" at bounding box center [427, 302] width 277 height 60
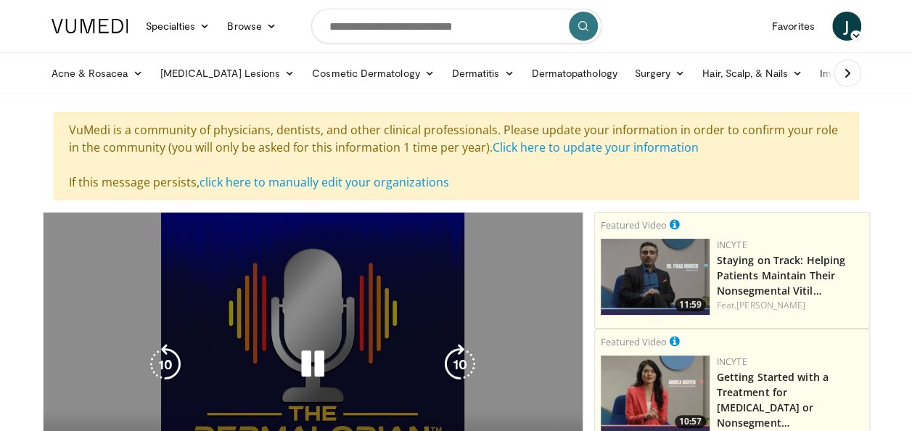
scroll to position [145, 0]
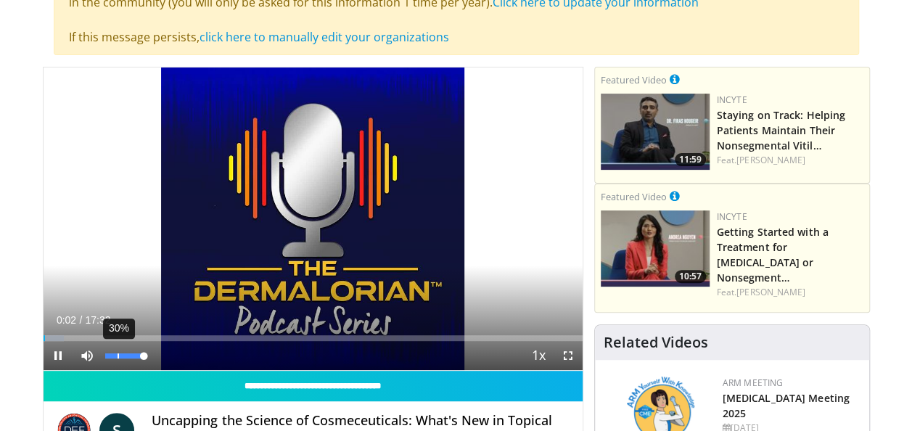
click at [117, 354] on video-js "**********" at bounding box center [313, 219] width 539 height 303
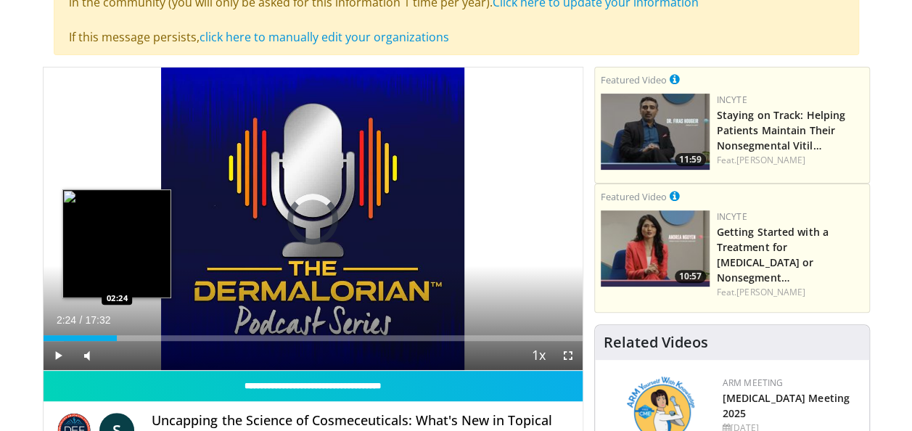
click at [117, 337] on div "Loaded : 3.79% 00:03 02:24" at bounding box center [313, 338] width 539 height 6
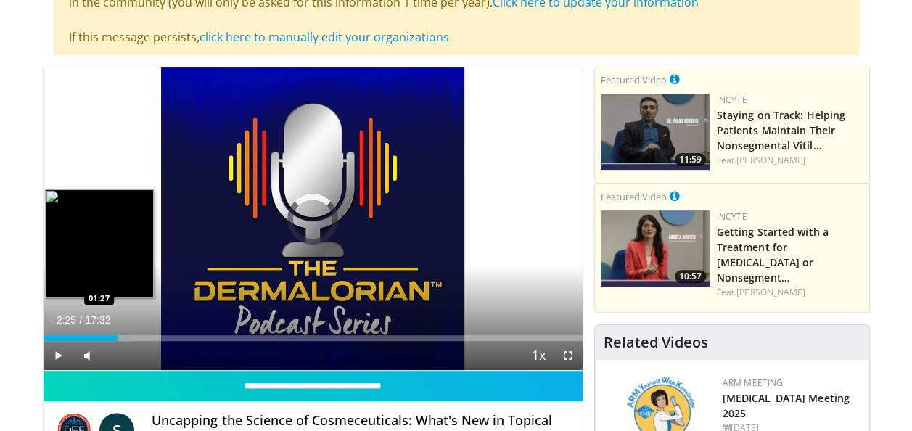
click at [87, 335] on div "02:25" at bounding box center [81, 338] width 75 height 6
drag, startPoint x: 89, startPoint y: 337, endPoint x: 57, endPoint y: 338, distance: 32.0
click at [57, 338] on div "Loaded : 4.75% 00:28 00:26" at bounding box center [313, 338] width 539 height 6
